Goal: Register for event/course

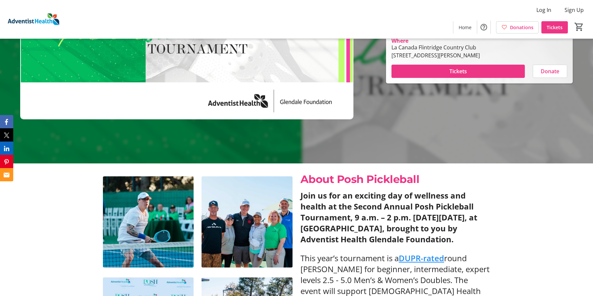
scroll to position [265, 0]
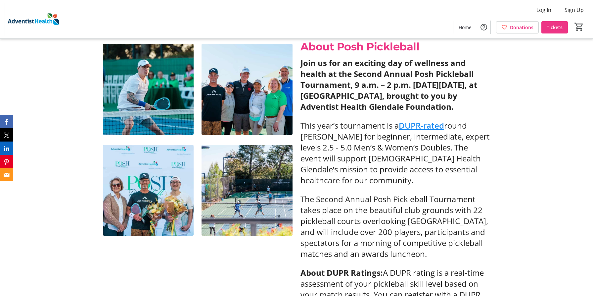
click at [445, 95] on strong "Join us for an exciting day of wellness and health at the Second Annual Posh Pi…" at bounding box center [389, 84] width 177 height 55
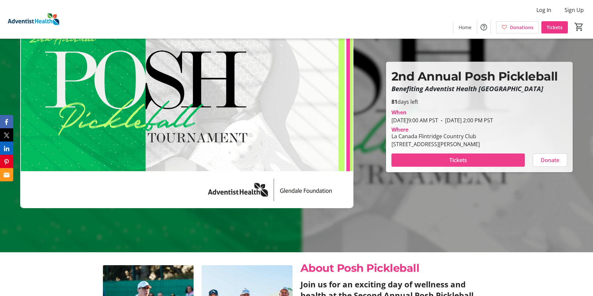
scroll to position [0, 0]
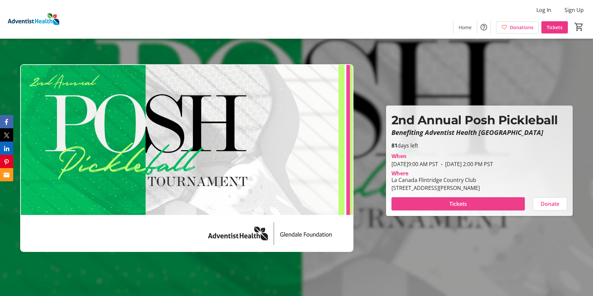
click at [447, 203] on span at bounding box center [458, 204] width 133 height 16
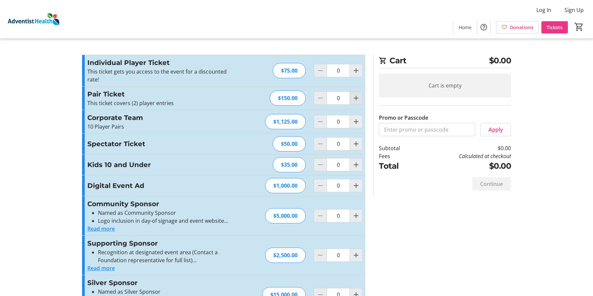
click at [353, 99] on mat-icon "Increment by one" at bounding box center [356, 98] width 8 height 8
type input "1"
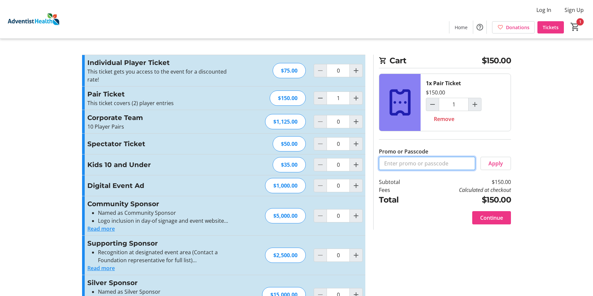
click at [436, 157] on input "Promo or Passcode" at bounding box center [427, 163] width 96 height 13
paste input "ASSOCIATE15"
type input "ASSOCIATE15"
click at [495, 162] on span "Apply" at bounding box center [496, 163] width 15 height 8
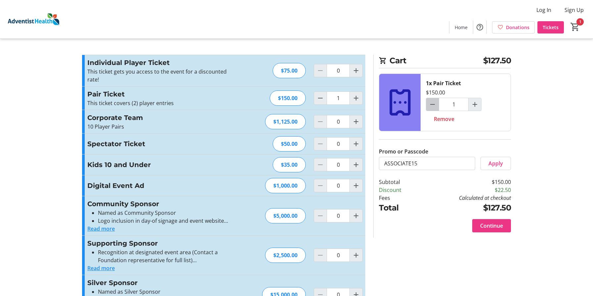
click at [429, 105] on mat-icon "Decrement by one" at bounding box center [433, 104] width 8 height 8
type input "0"
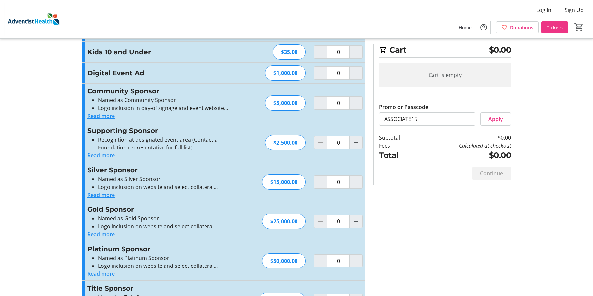
scroll to position [144, 0]
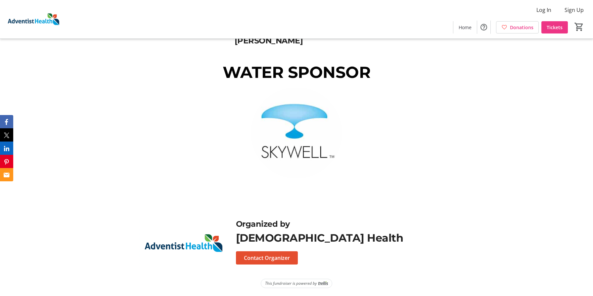
scroll to position [1209, 0]
